Goal: Information Seeking & Learning: Check status

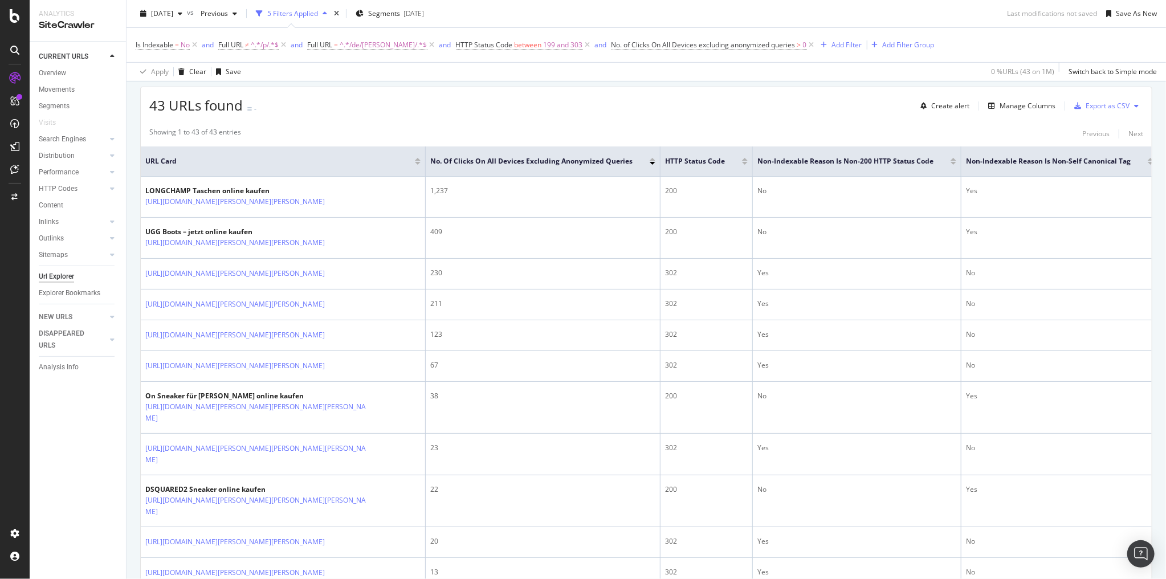
scroll to position [273, 0]
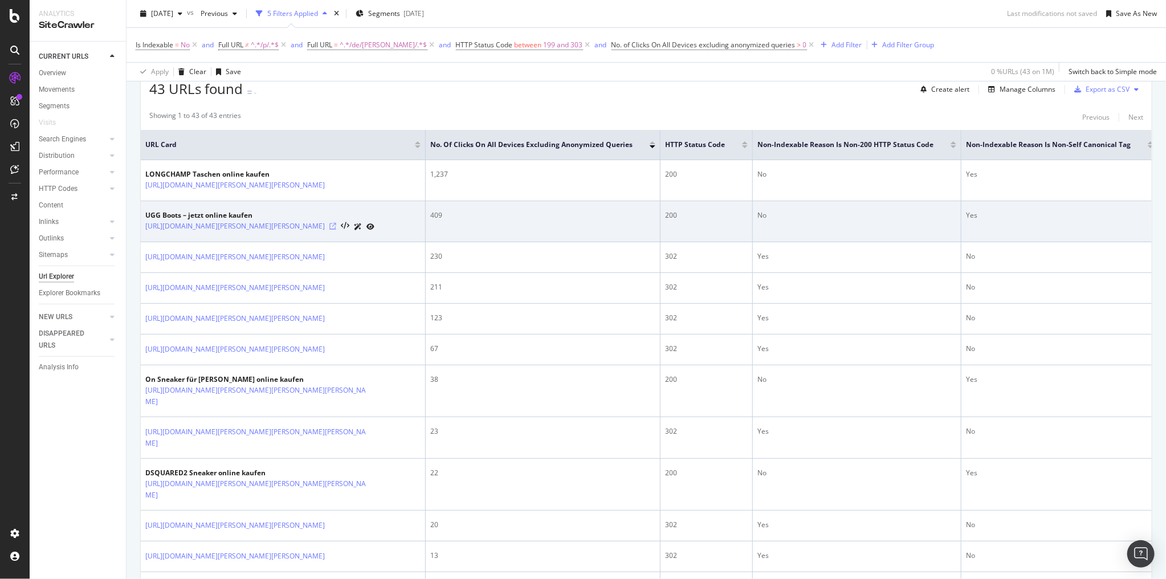
click at [329, 224] on icon at bounding box center [332, 226] width 7 height 7
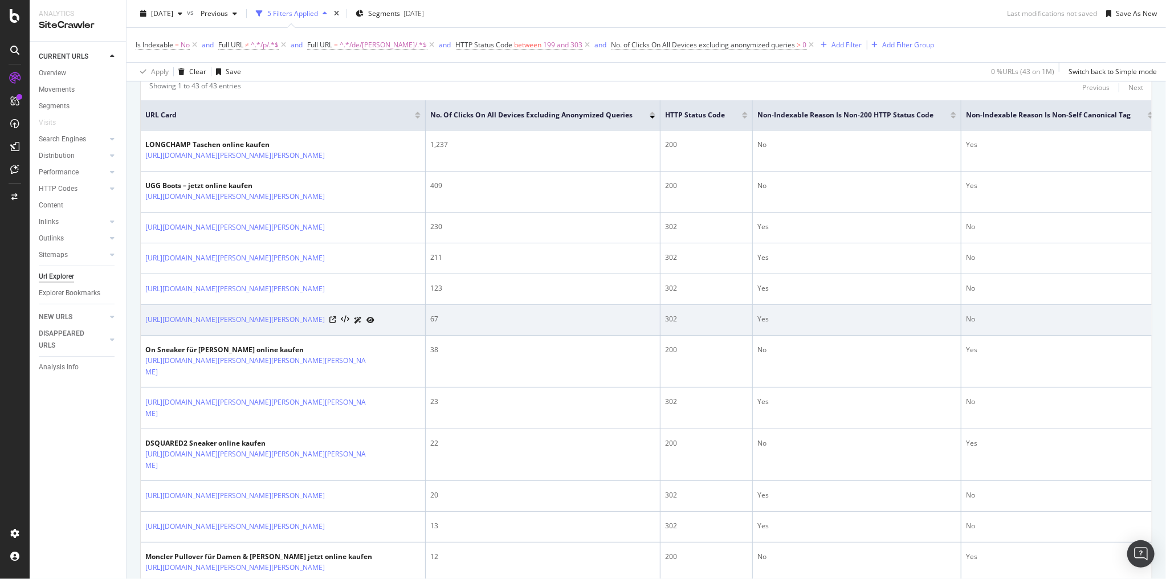
scroll to position [319, 0]
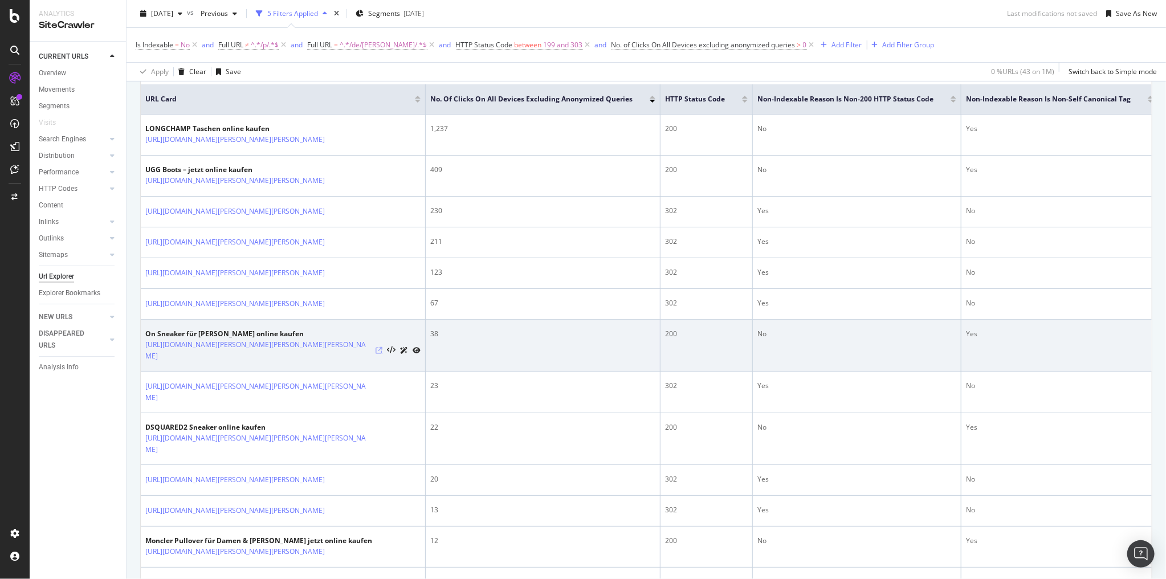
click at [377, 354] on icon at bounding box center [378, 350] width 7 height 7
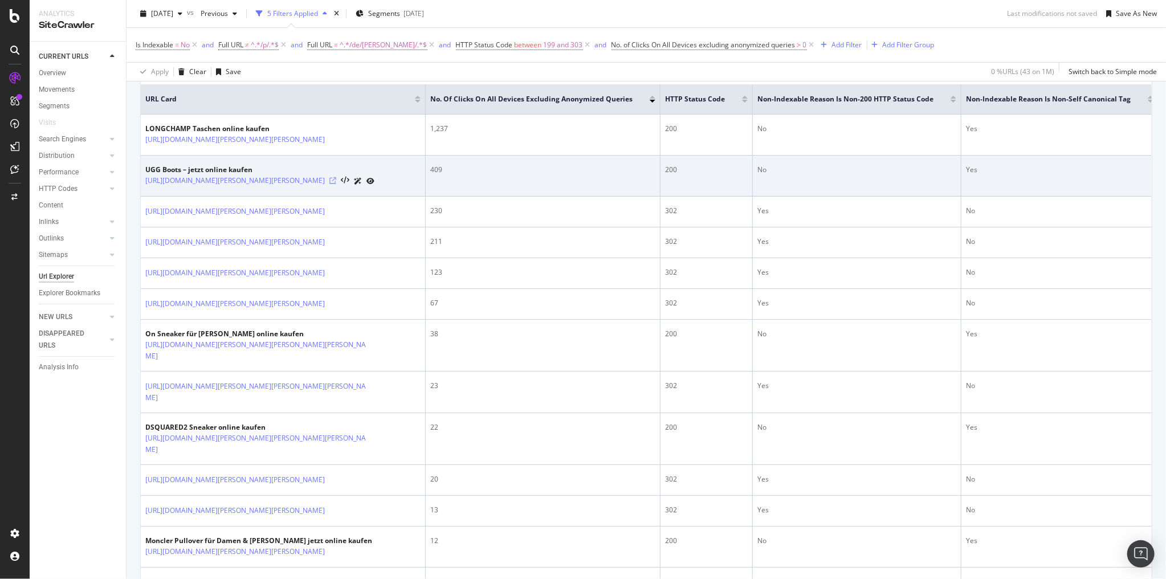
click at [329, 178] on icon at bounding box center [332, 180] width 7 height 7
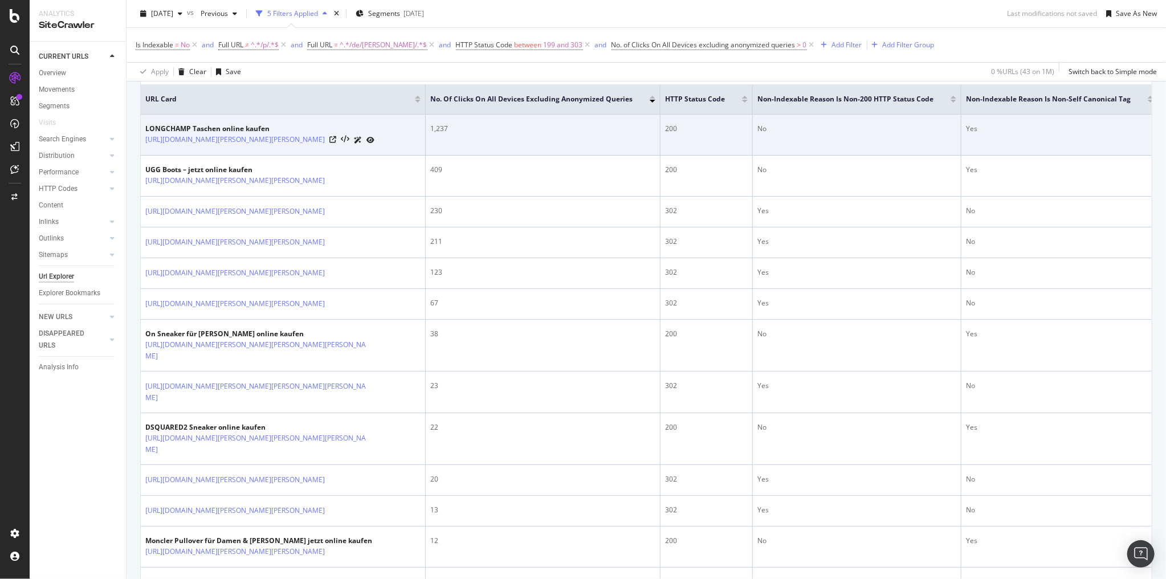
click at [346, 138] on div "https://www.breuninger.com/de/marken/longchamp/taschen/" at bounding box center [259, 140] width 229 height 12
click at [336, 138] on icon at bounding box center [332, 139] width 7 height 7
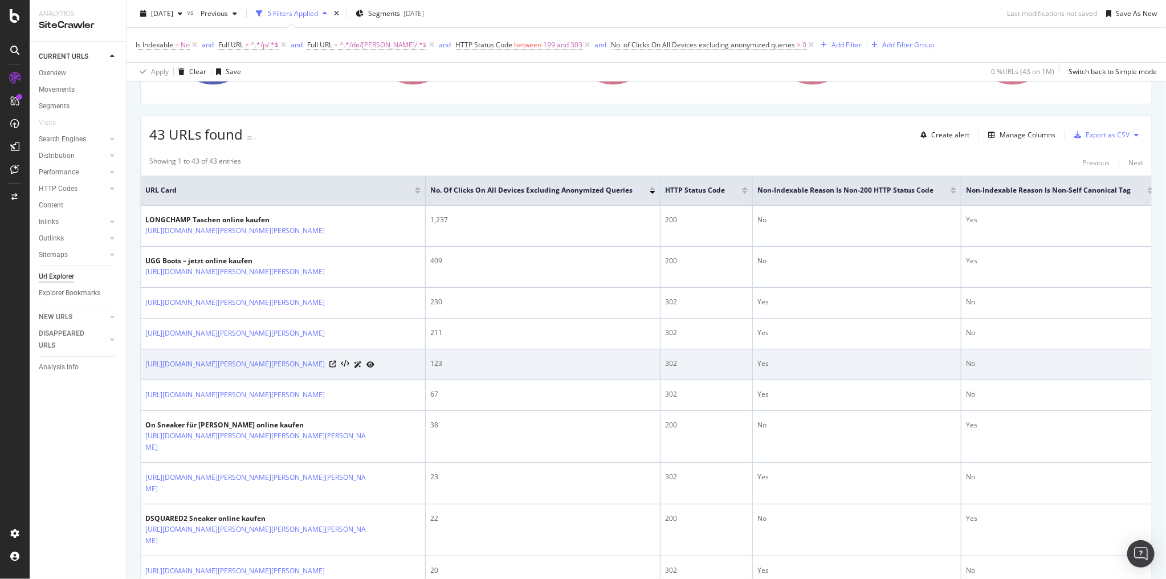
scroll to position [273, 0]
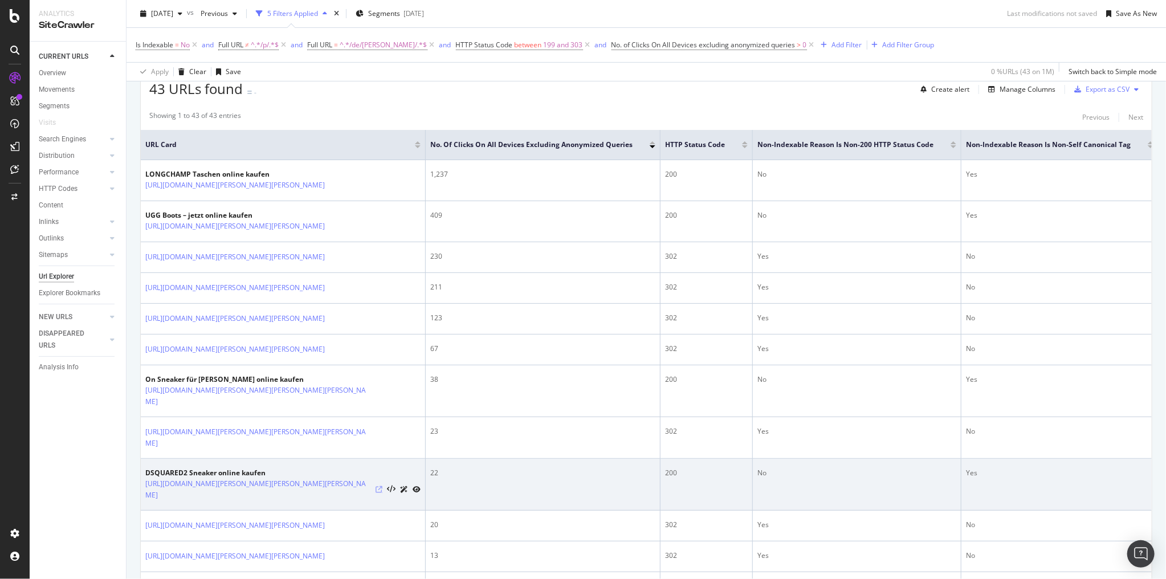
click at [379, 493] on icon at bounding box center [378, 489] width 7 height 7
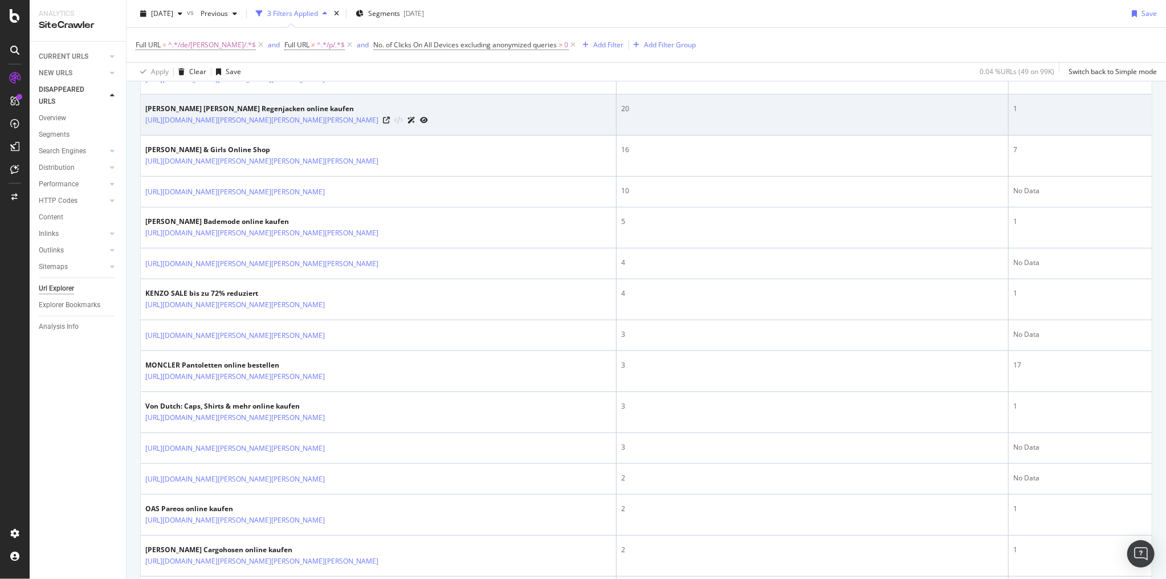
scroll to position [456, 0]
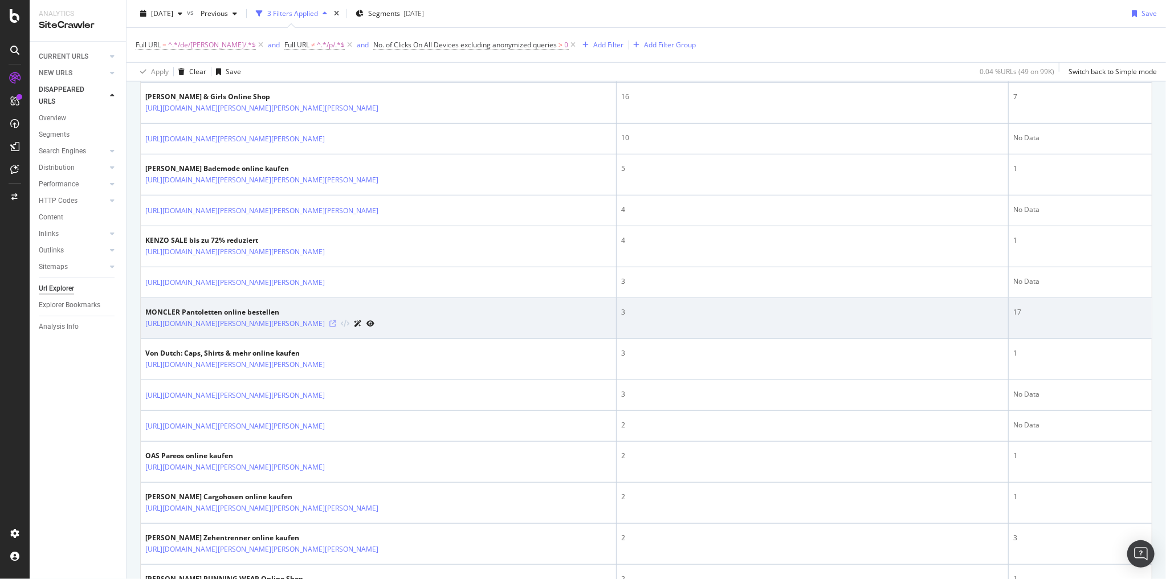
click at [336, 320] on icon at bounding box center [332, 323] width 7 height 7
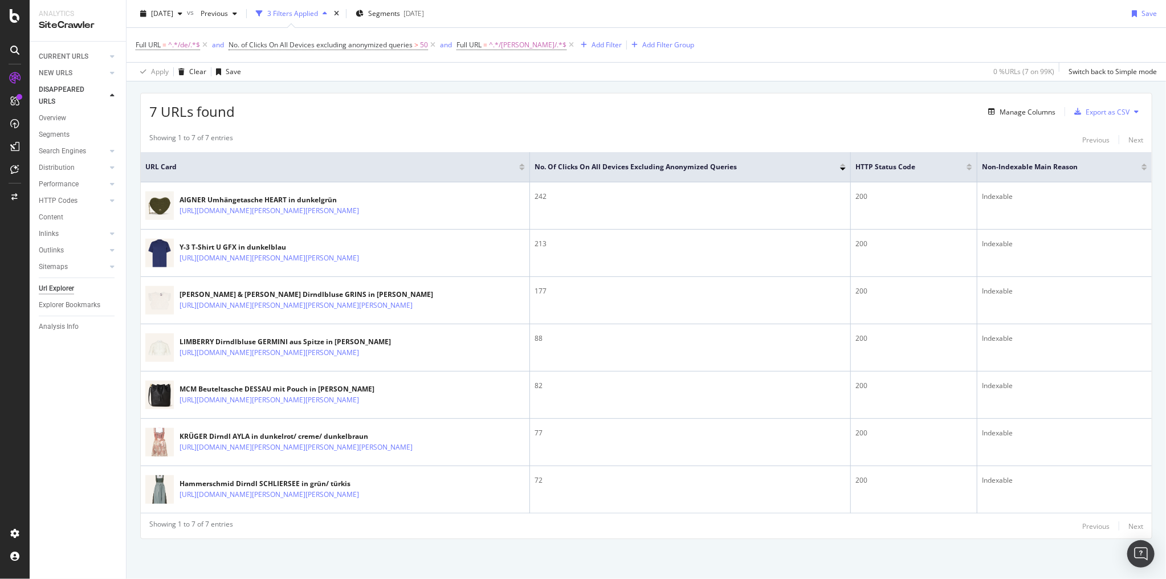
scroll to position [62, 0]
